Goal: Navigation & Orientation: Find specific page/section

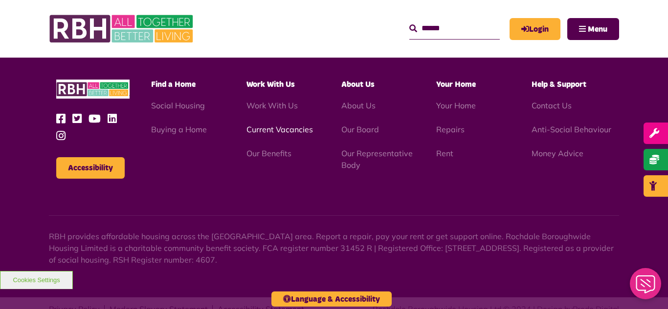
scroll to position [2838, 0]
click at [284, 125] on link "Current Vacancies" at bounding box center [279, 130] width 66 height 10
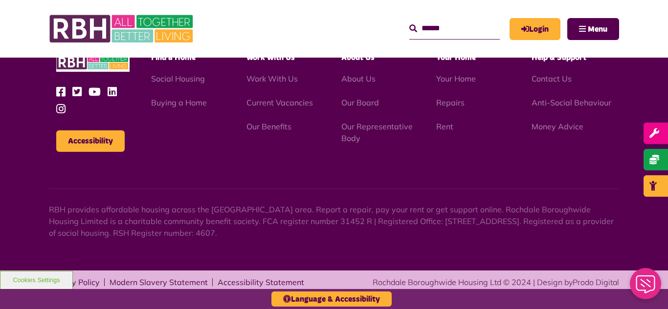
scroll to position [1399, 0]
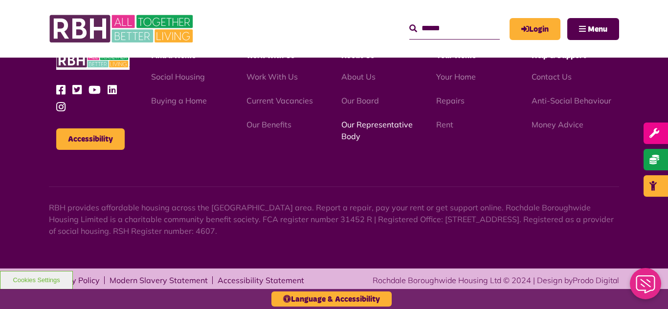
click at [379, 124] on link "Our Representative Body" at bounding box center [376, 131] width 71 height 22
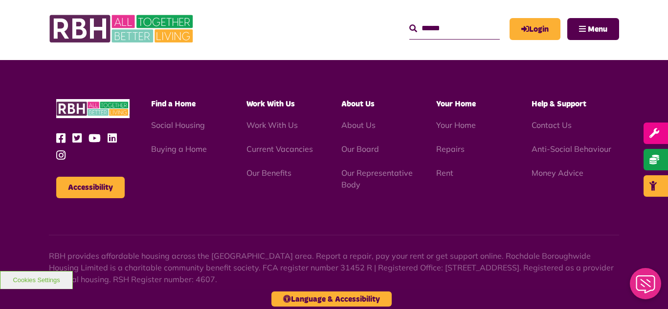
scroll to position [2838, 0]
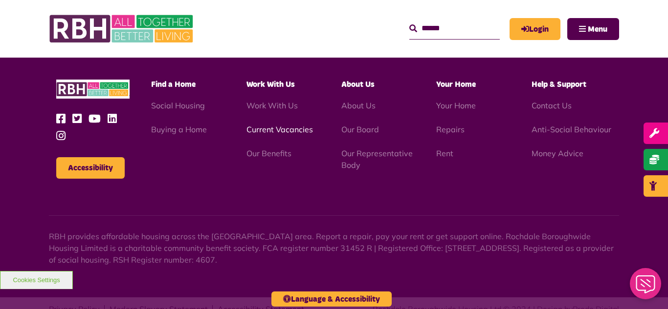
click at [271, 125] on link "Current Vacancies" at bounding box center [279, 130] width 66 height 10
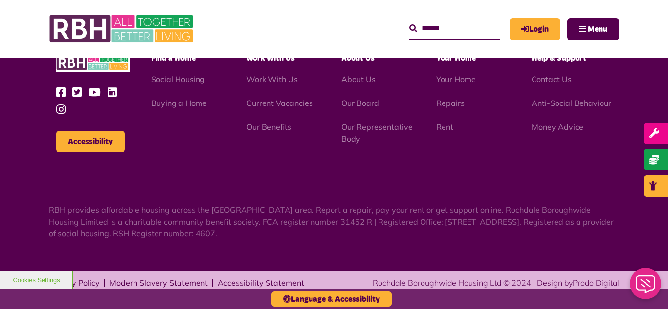
scroll to position [1399, 0]
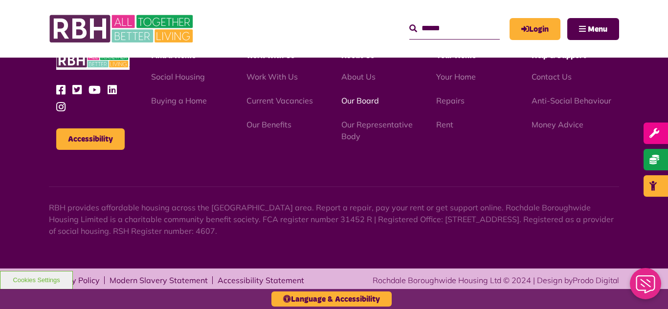
click at [361, 101] on link "Our Board" at bounding box center [360, 101] width 38 height 10
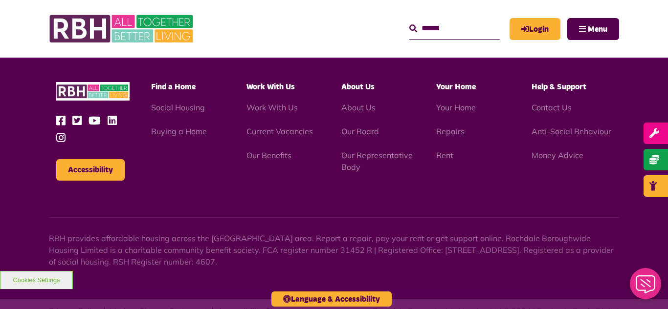
scroll to position [2568, 0]
click at [387, 150] on link "Our Representative Body" at bounding box center [376, 161] width 71 height 22
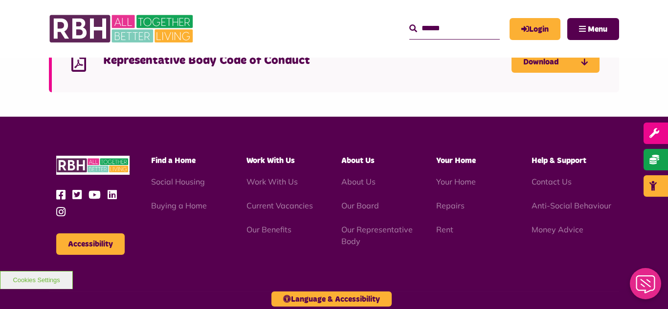
scroll to position [2838, 0]
